Goal: Complete application form: Complete application form

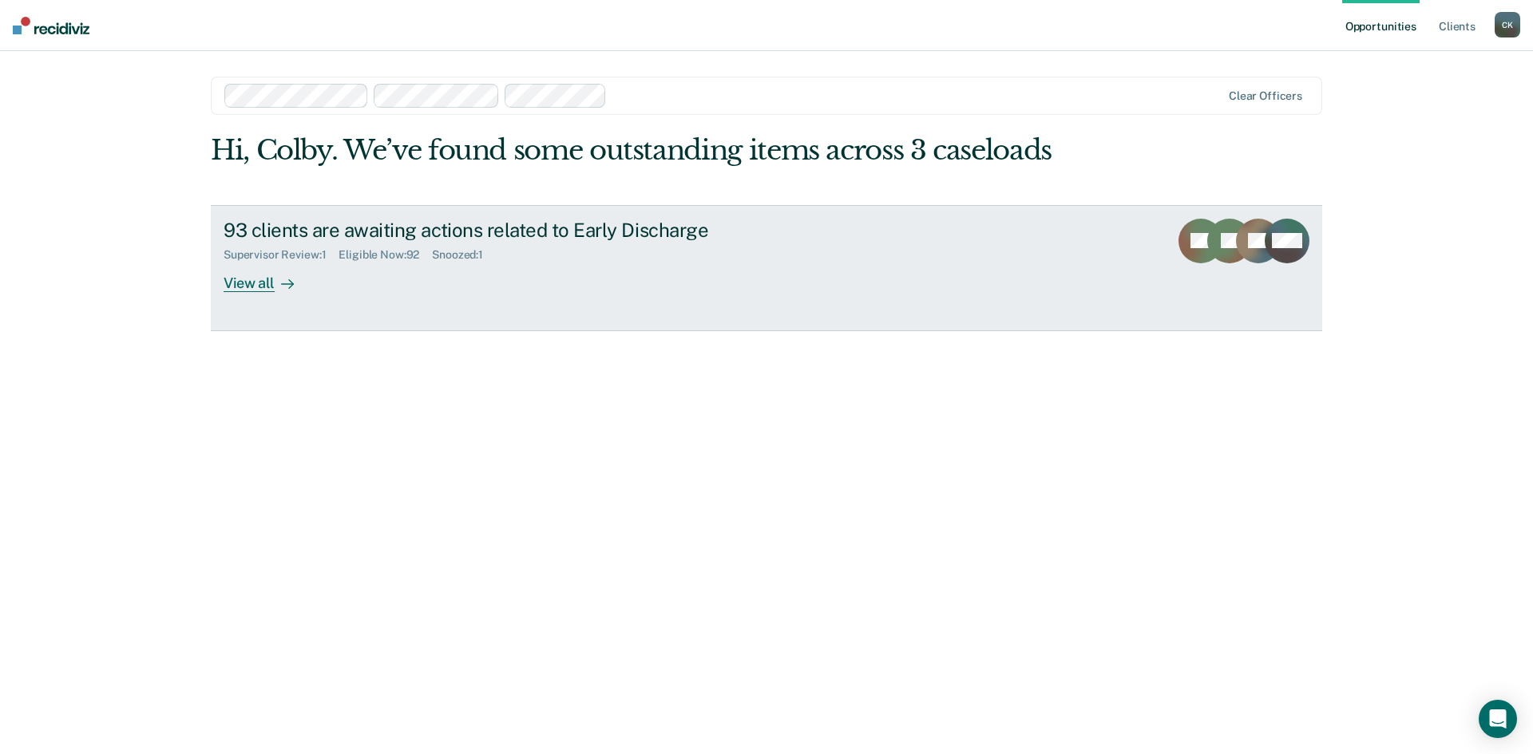
click at [257, 283] on div "View all" at bounding box center [268, 276] width 89 height 31
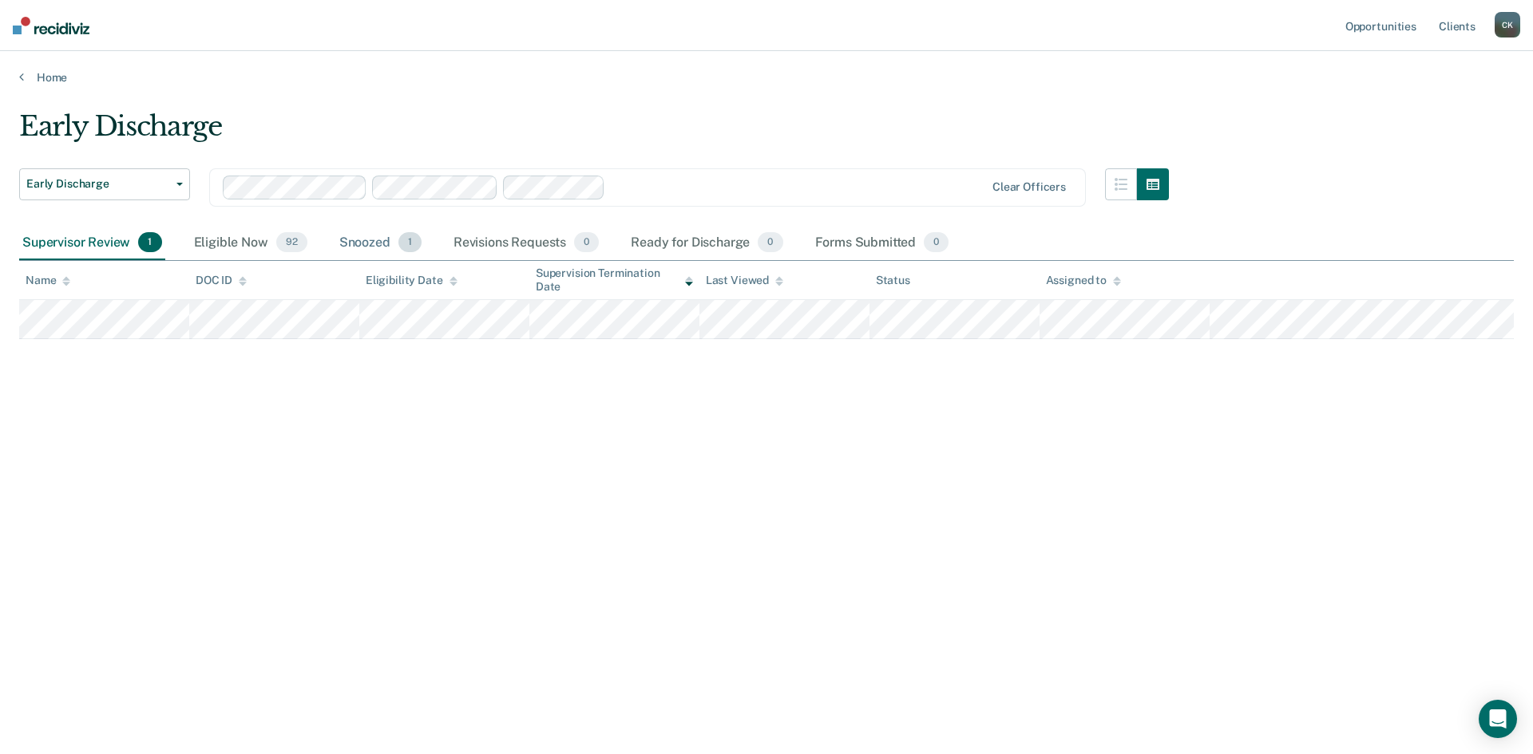
click at [367, 243] on div "Snoozed 1" at bounding box center [380, 243] width 89 height 35
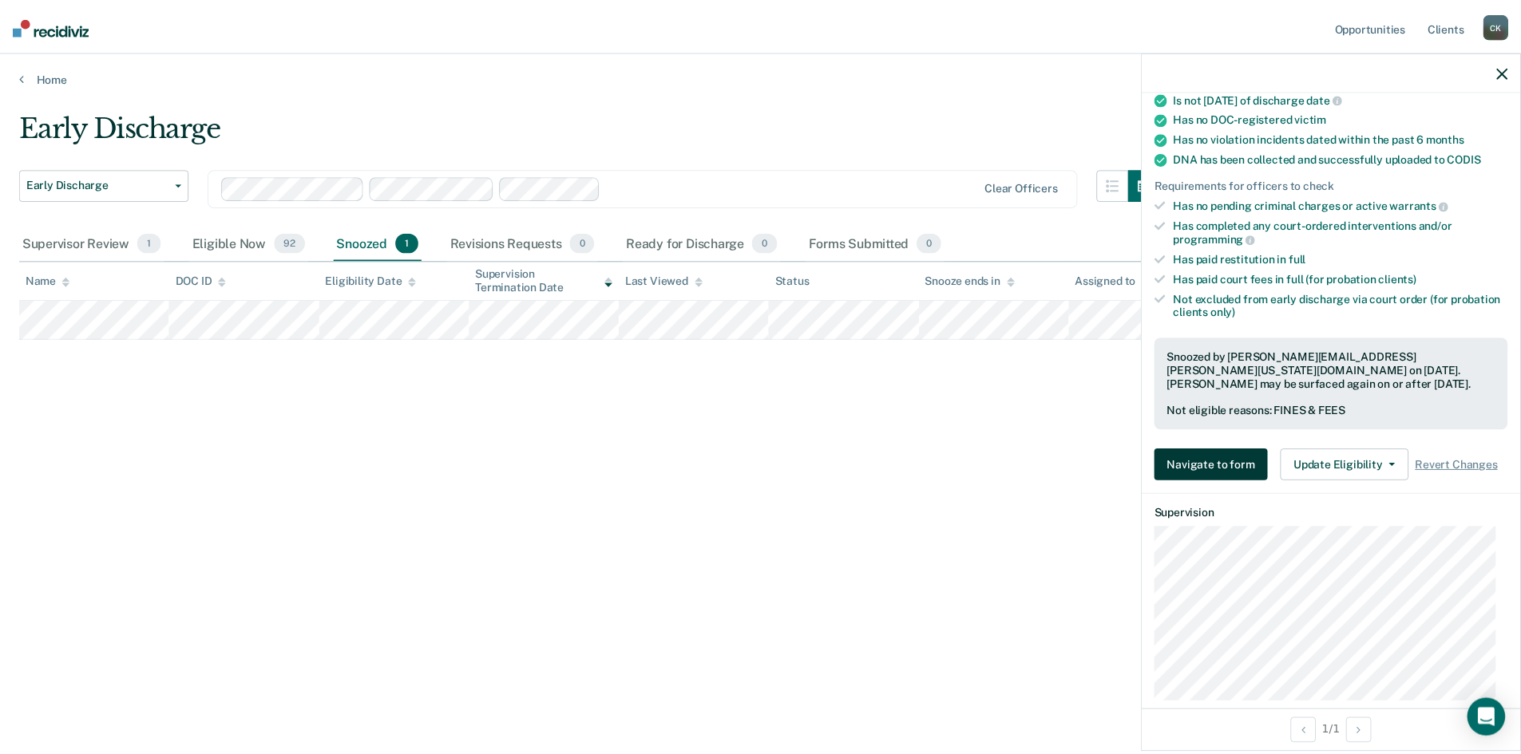
scroll to position [298, 0]
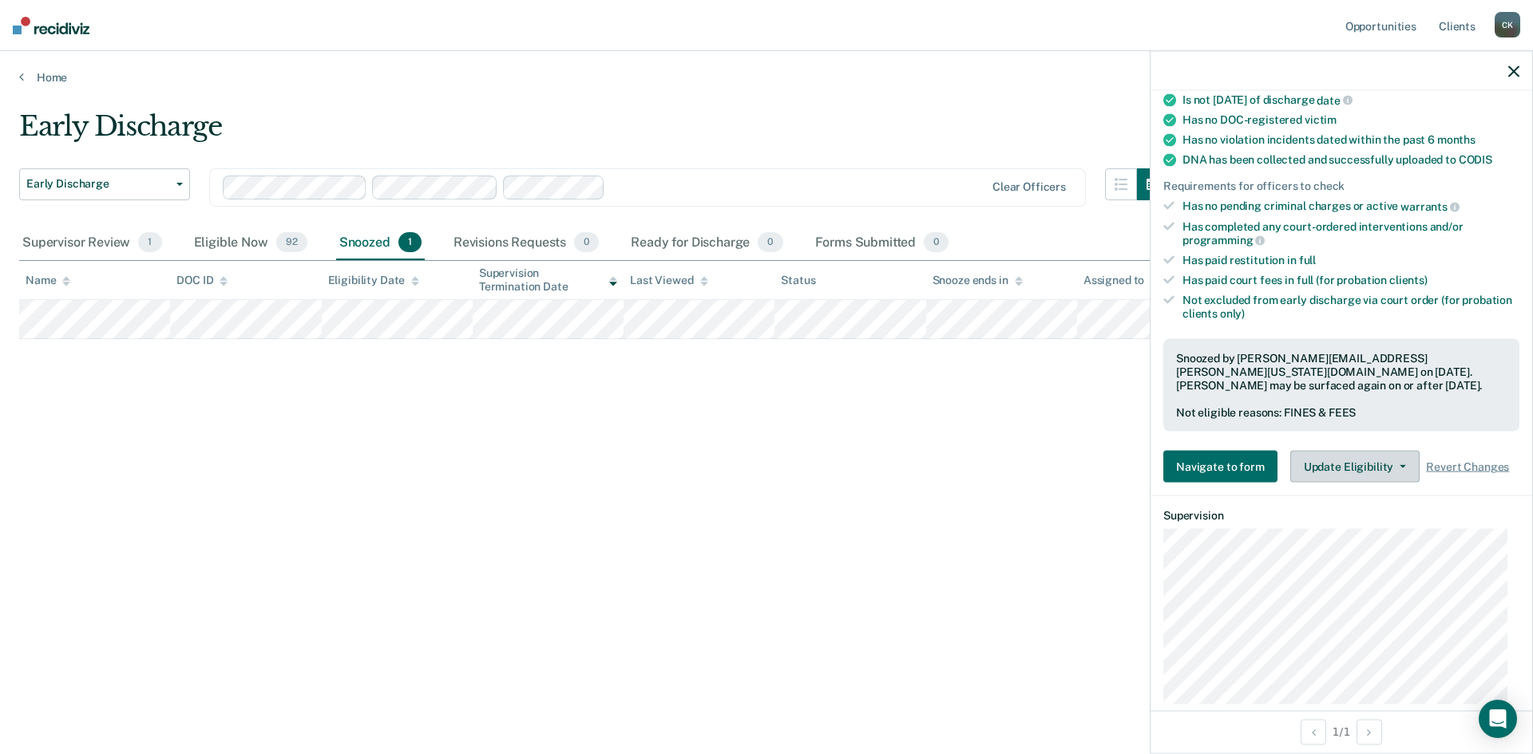
click at [1378, 451] on button "Update Eligibility" at bounding box center [1354, 467] width 129 height 32
click at [1241, 456] on button "Navigate to form" at bounding box center [1220, 467] width 114 height 32
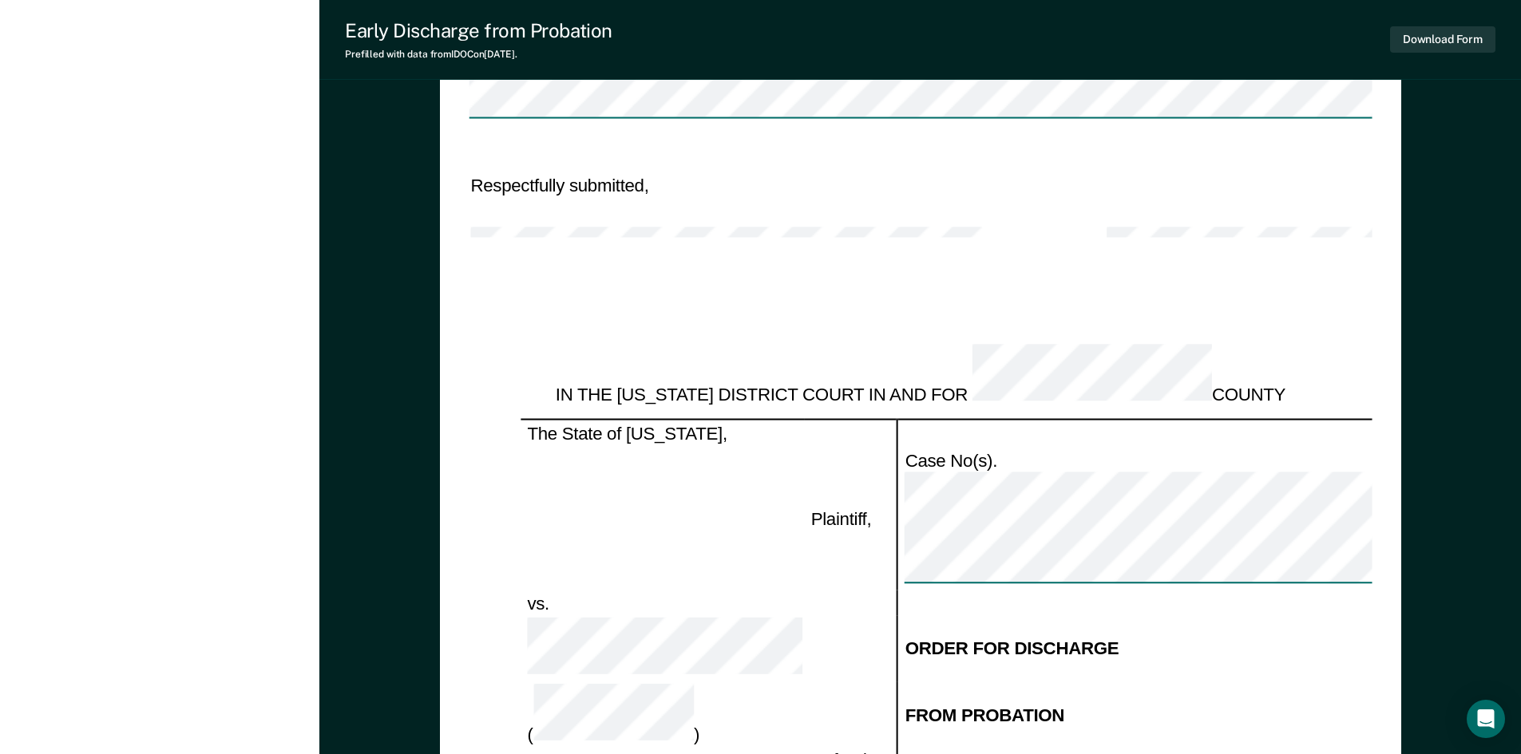
scroll to position [1836, 0]
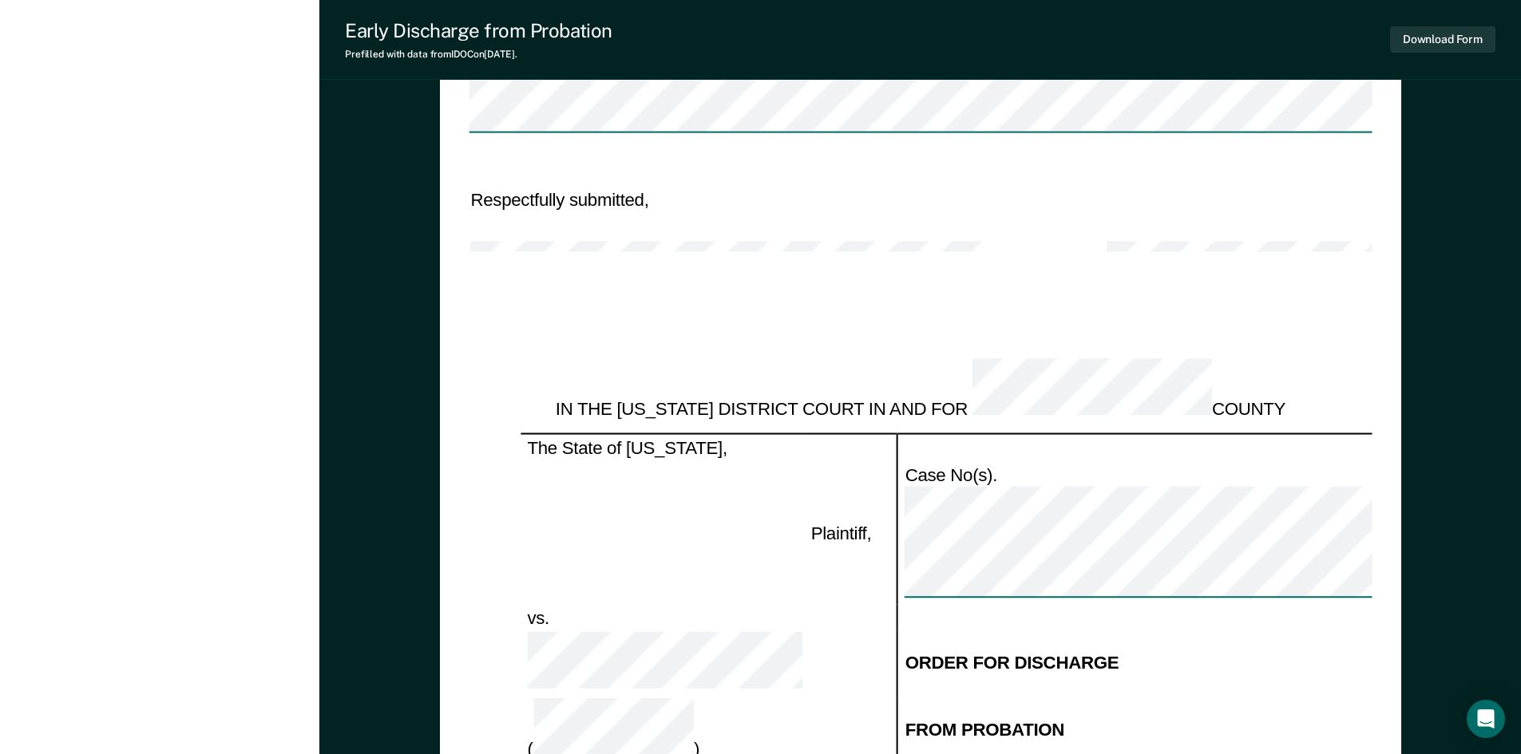
type textarea "x"
